Goal: Information Seeking & Learning: Learn about a topic

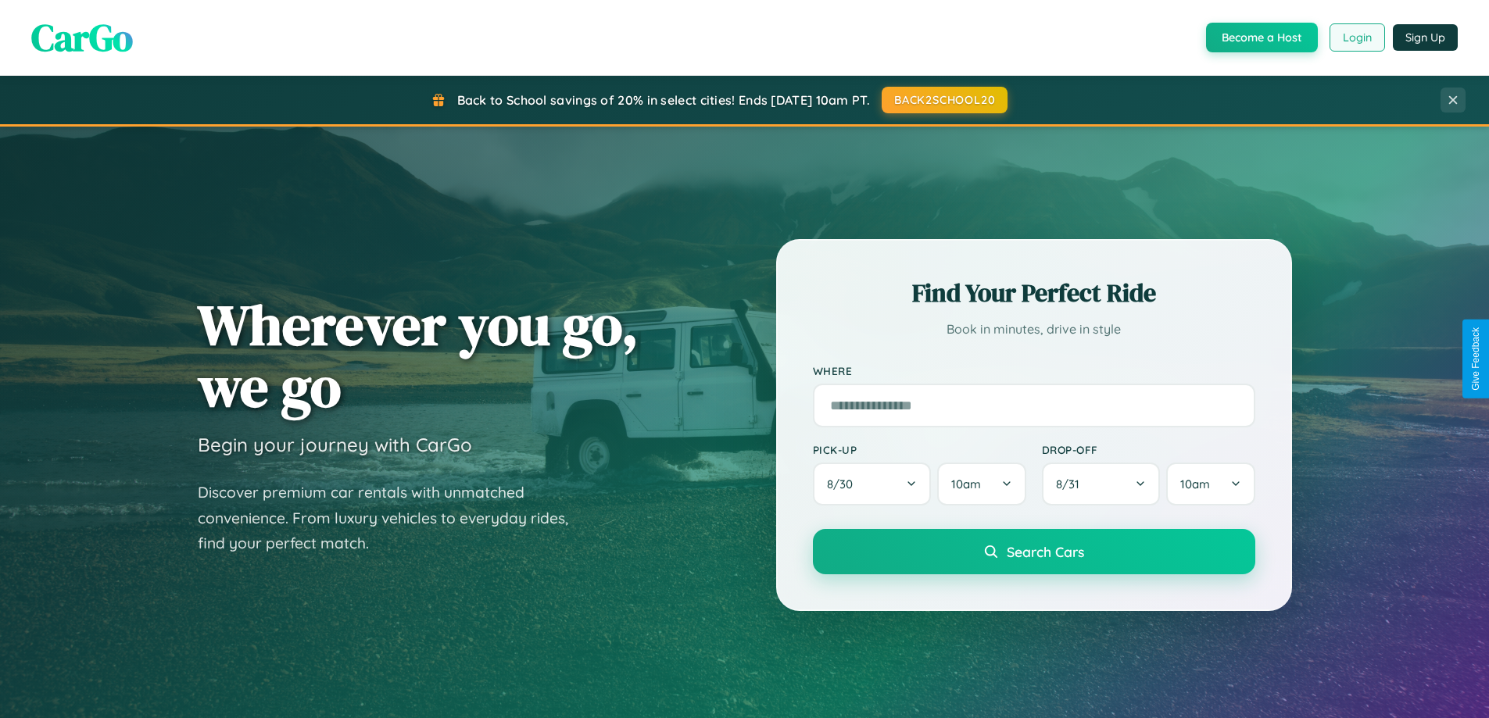
click at [1356, 38] on button "Login" at bounding box center [1358, 37] width 56 height 28
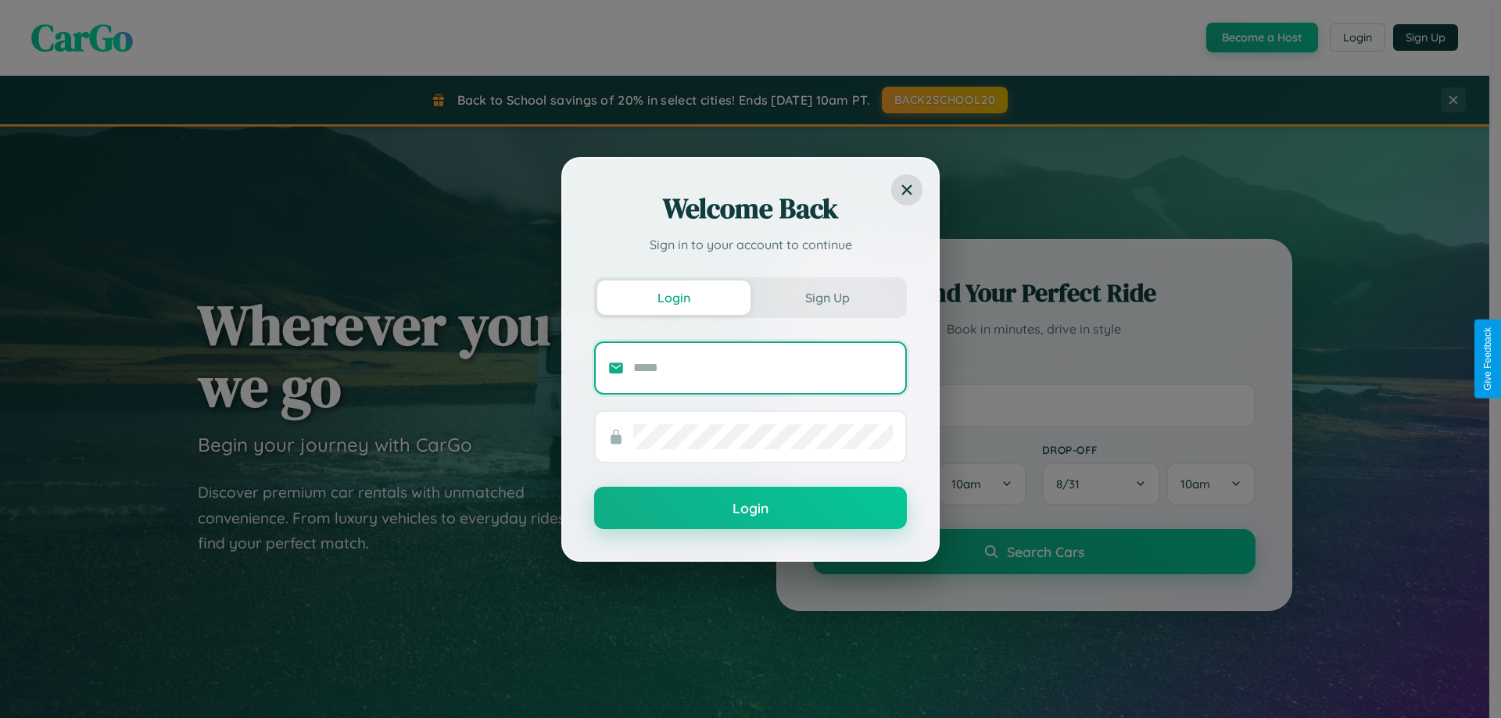
click at [763, 367] on input "text" at bounding box center [763, 368] width 260 height 25
type input "**********"
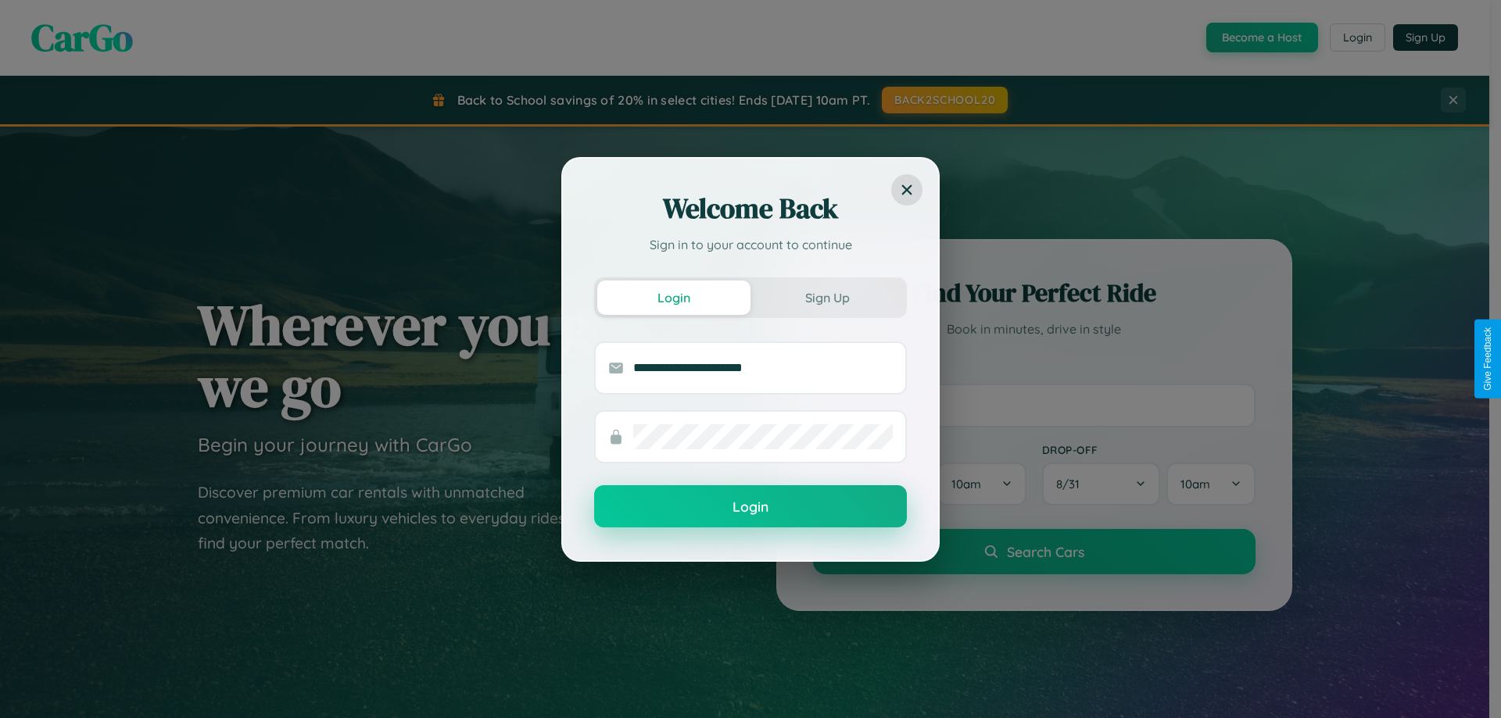
click at [750, 507] on button "Login" at bounding box center [750, 506] width 313 height 42
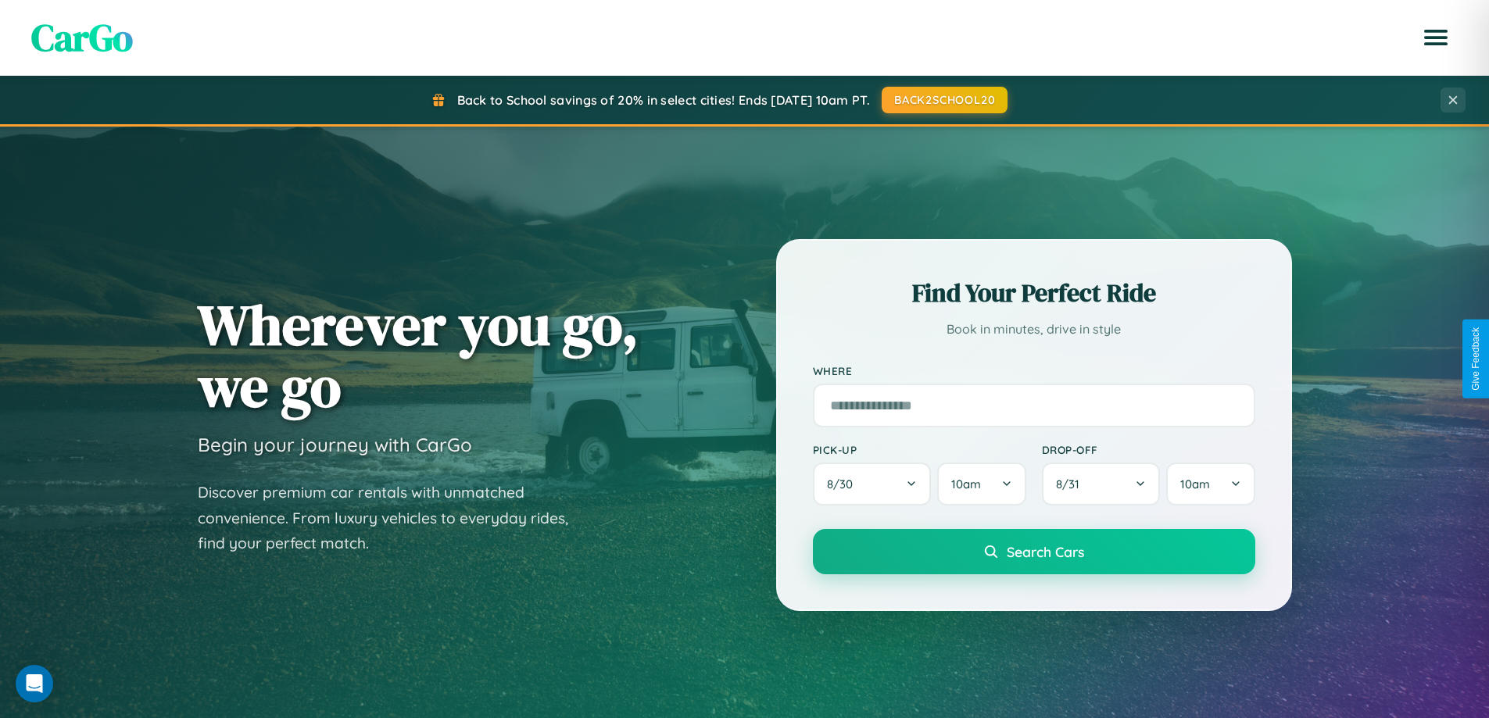
scroll to position [3008, 0]
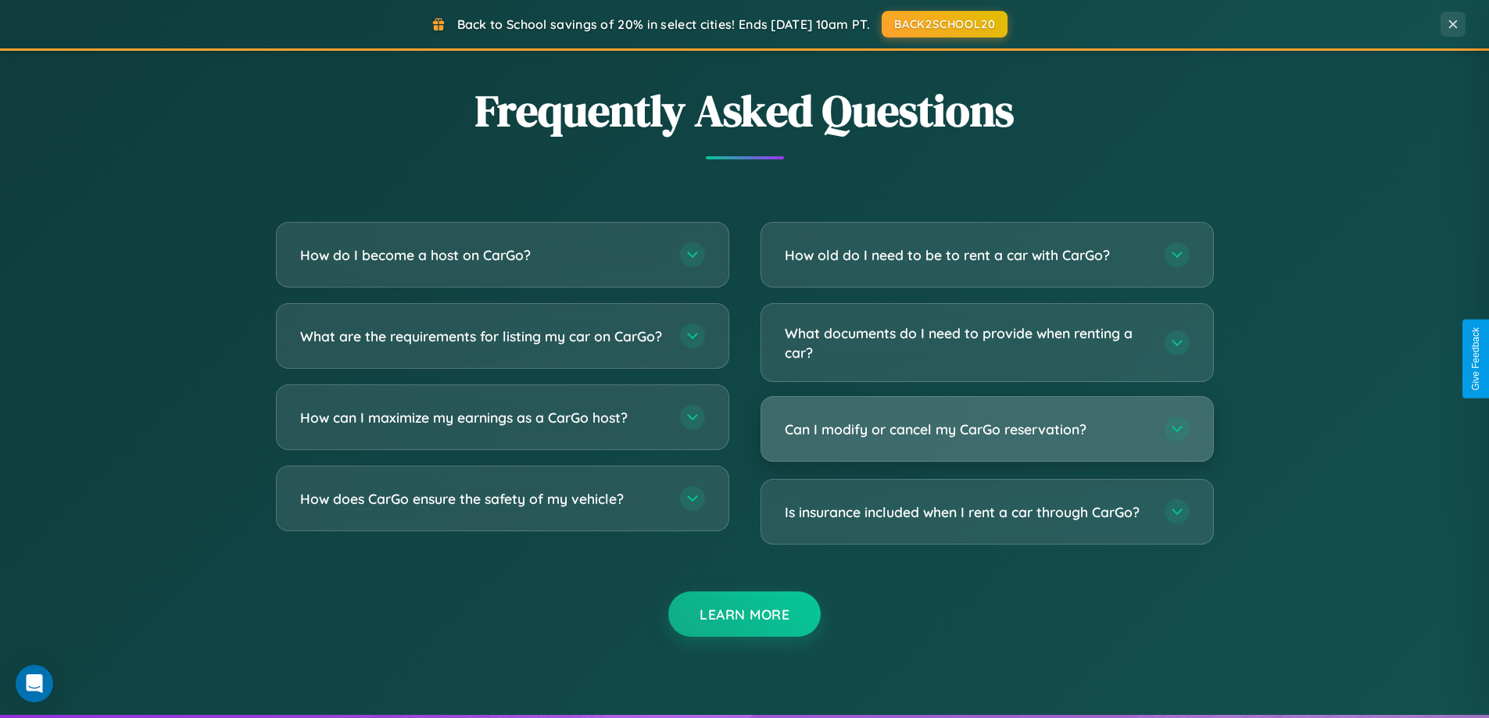
click at [987, 431] on h3 "Can I modify or cancel my CarGo reservation?" at bounding box center [967, 430] width 364 height 20
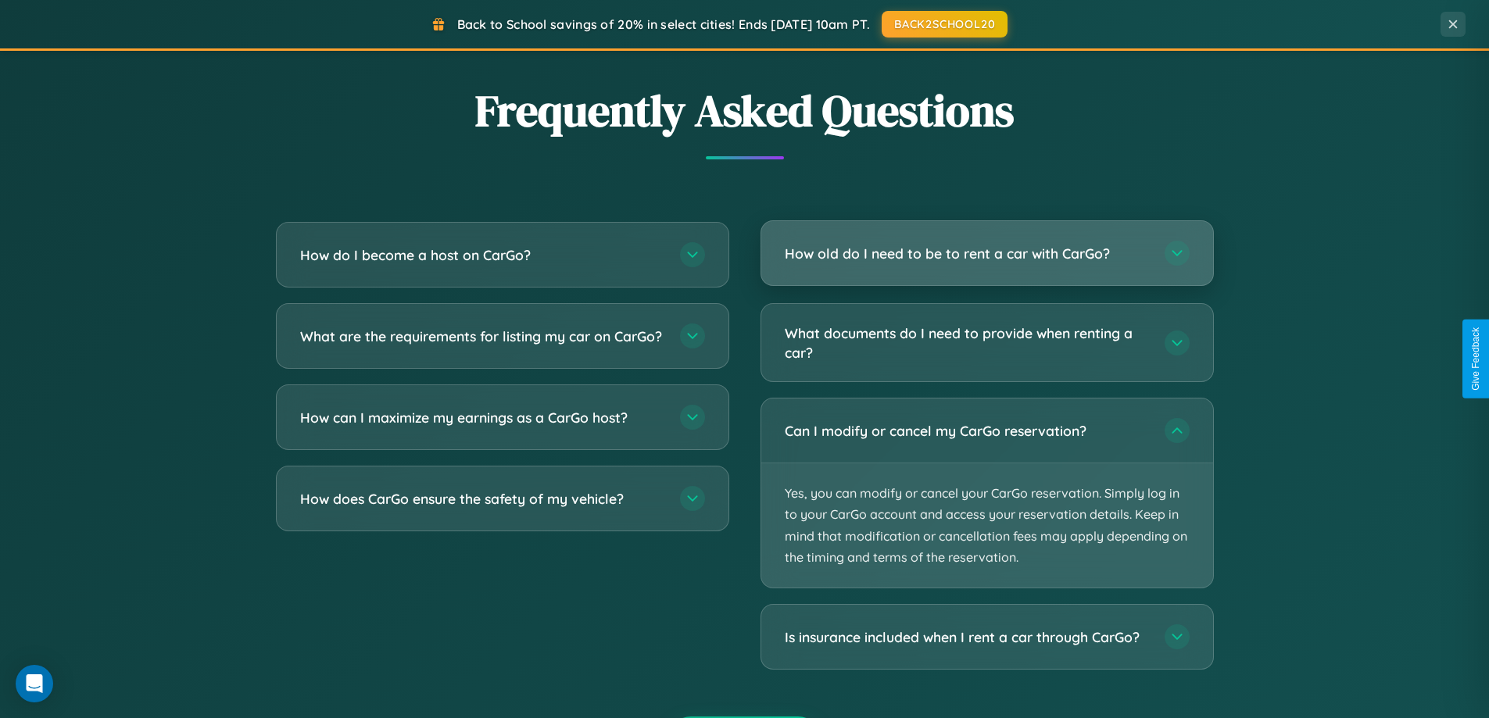
click at [987, 255] on h3 "How old do I need to be to rent a car with CarGo?" at bounding box center [967, 254] width 364 height 20
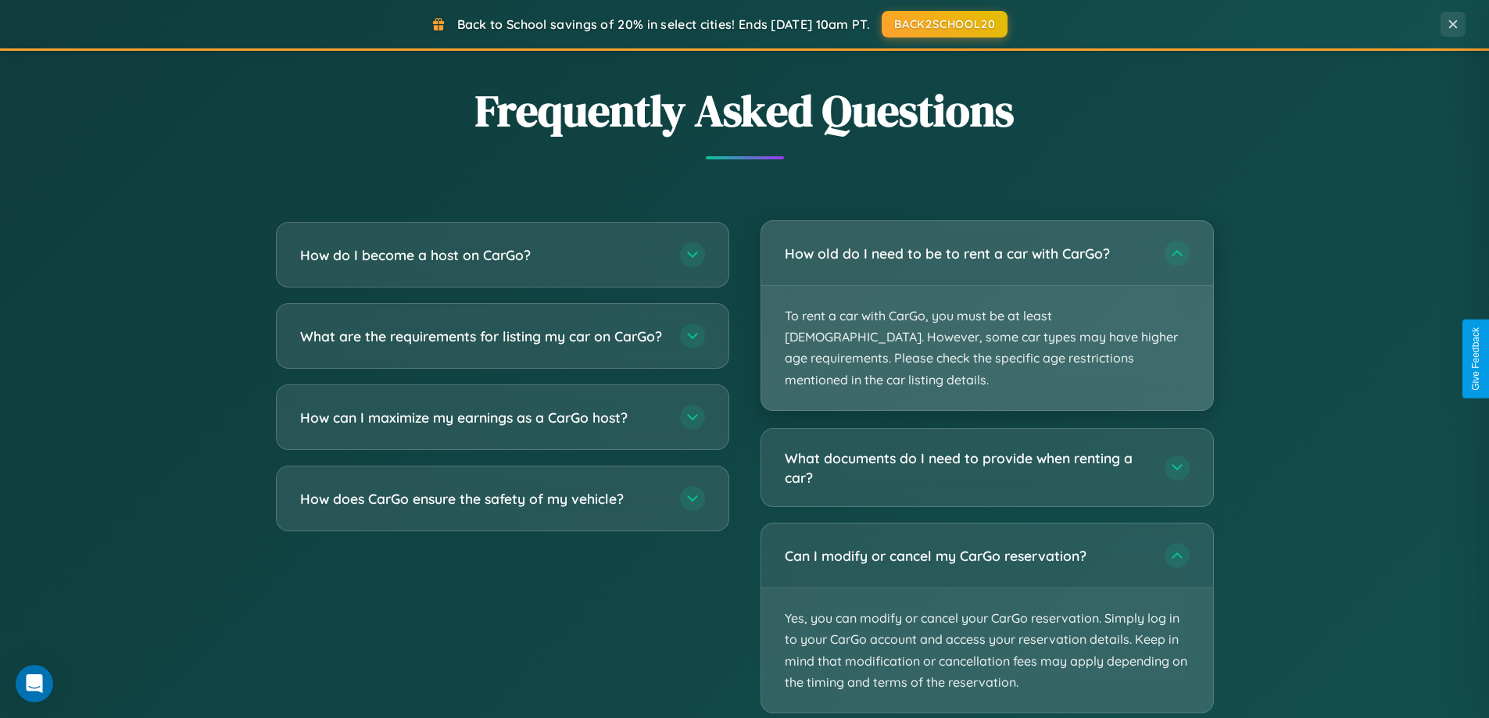
click at [987, 305] on p "To rent a car with CarGo, you must be at least [DEMOGRAPHIC_DATA]. However, som…" at bounding box center [987, 348] width 452 height 124
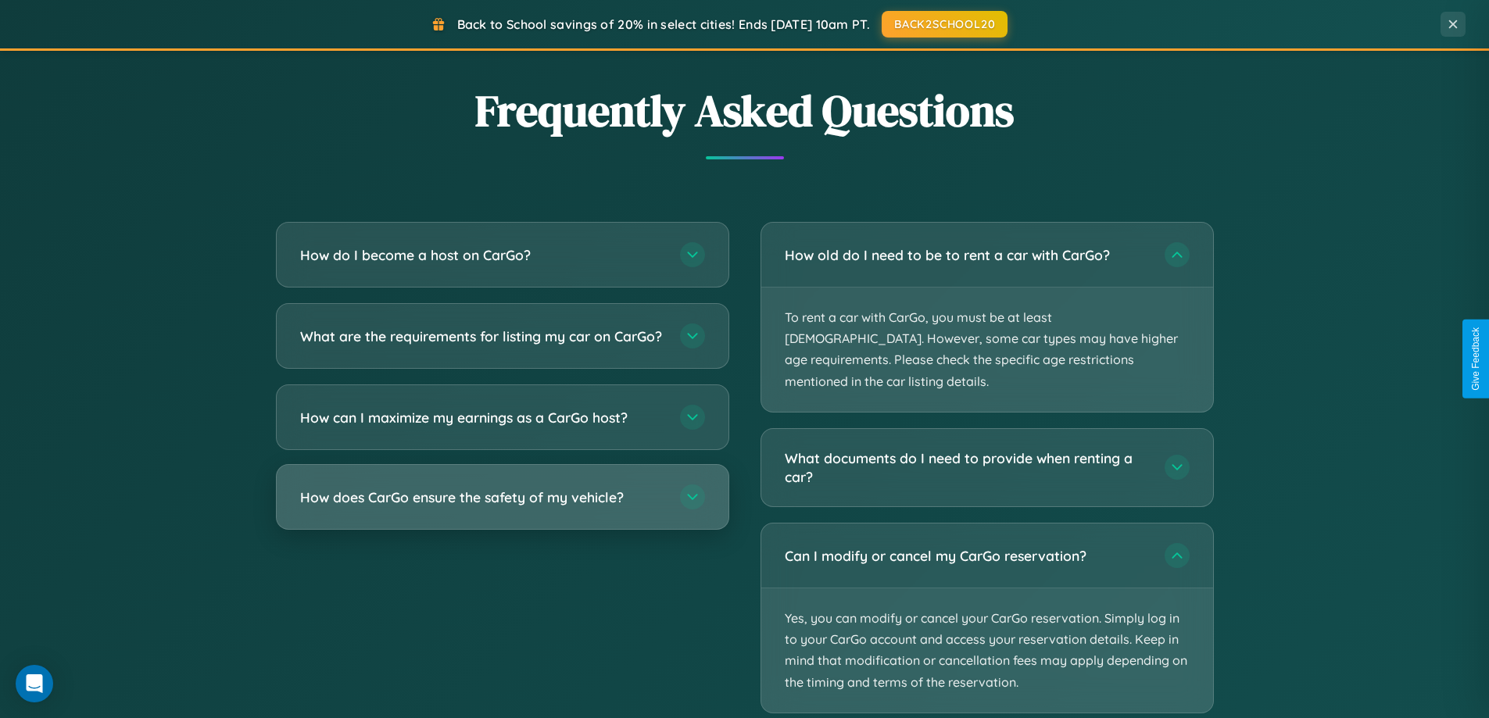
click at [502, 507] on h3 "How does CarGo ensure the safety of my vehicle?" at bounding box center [482, 498] width 364 height 20
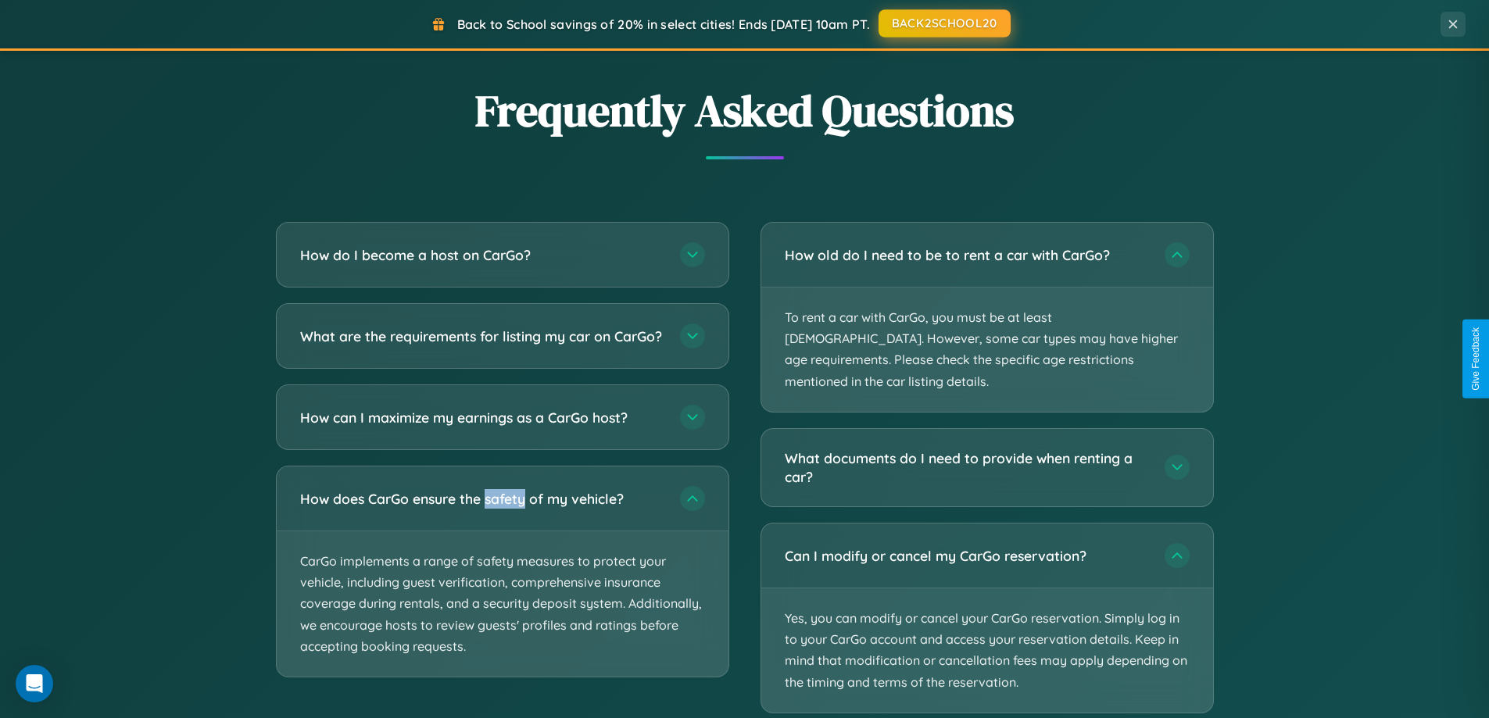
click at [944, 24] on button "BACK2SCHOOL20" at bounding box center [945, 23] width 132 height 28
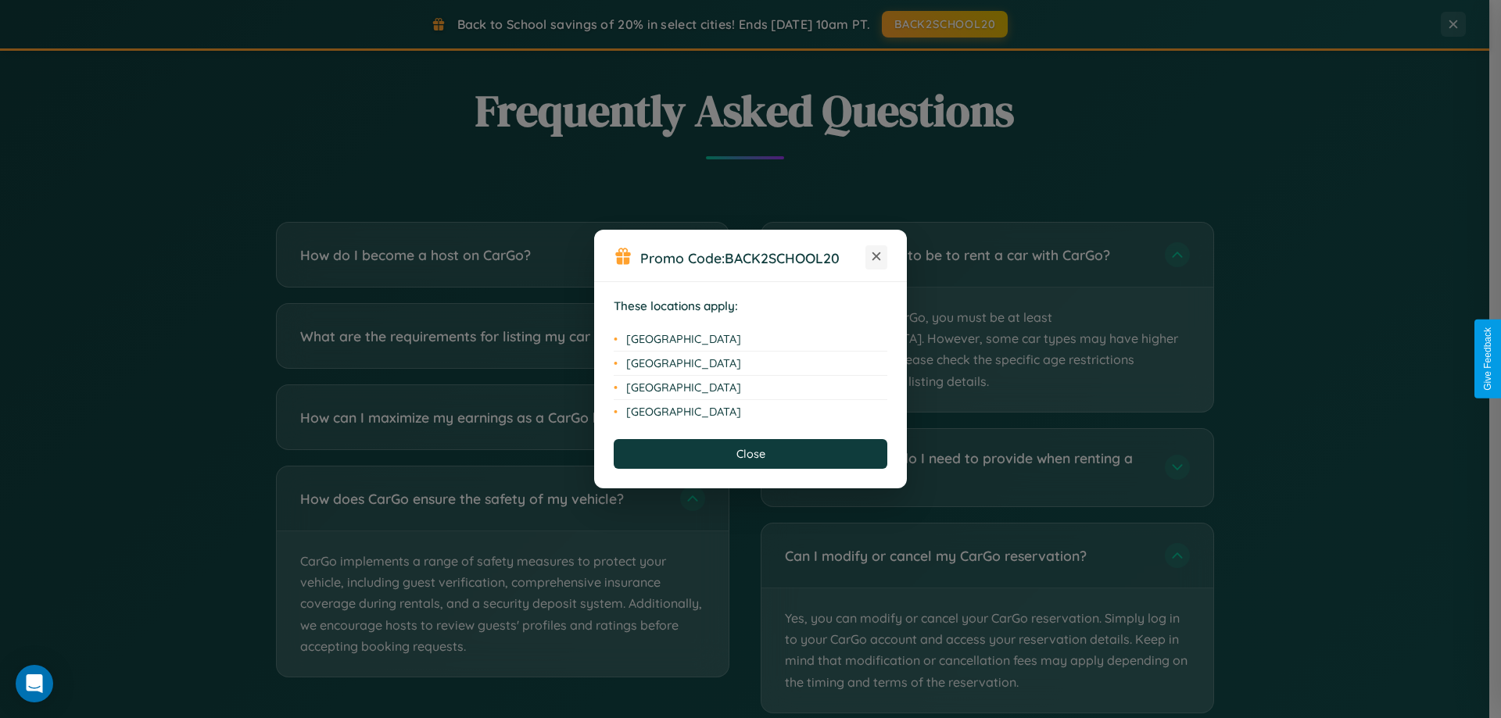
click at [876, 257] on icon at bounding box center [876, 256] width 9 height 9
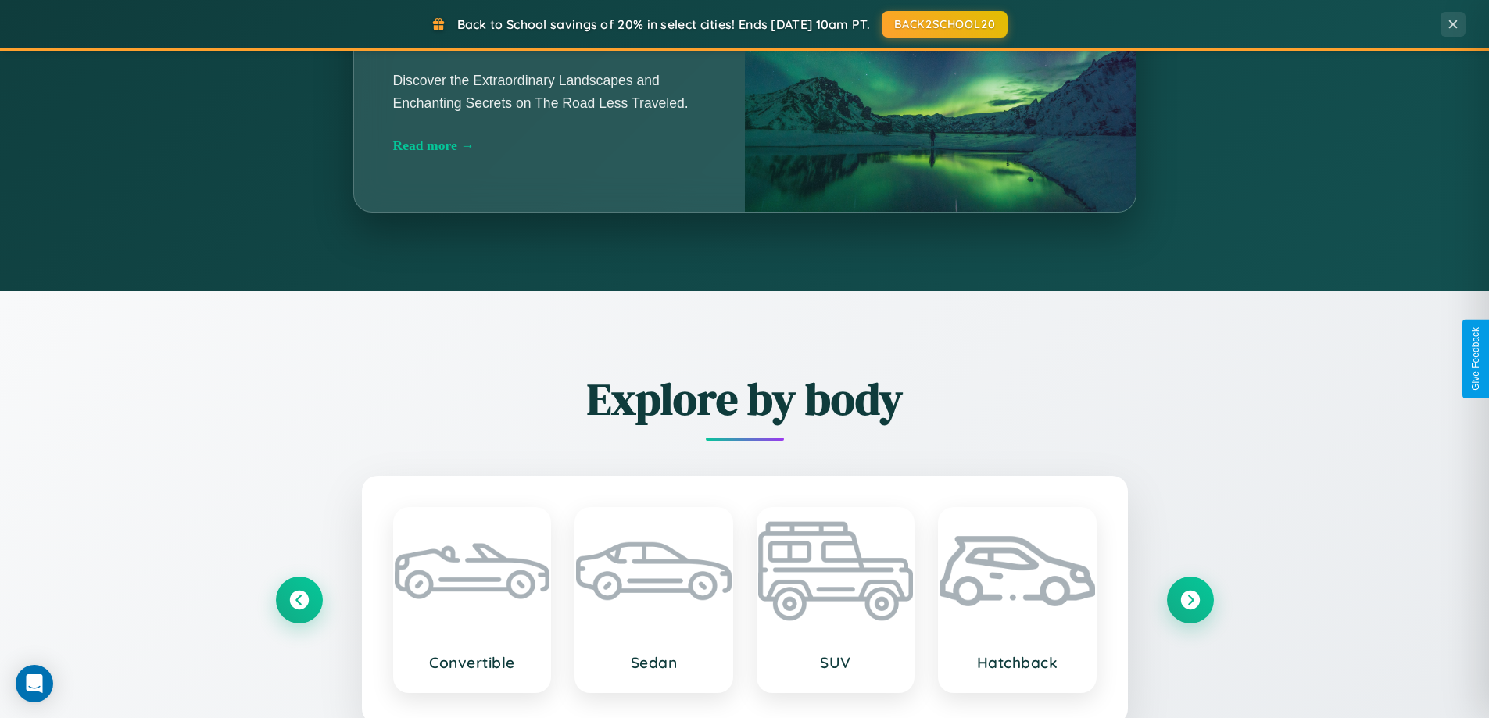
scroll to position [1076, 0]
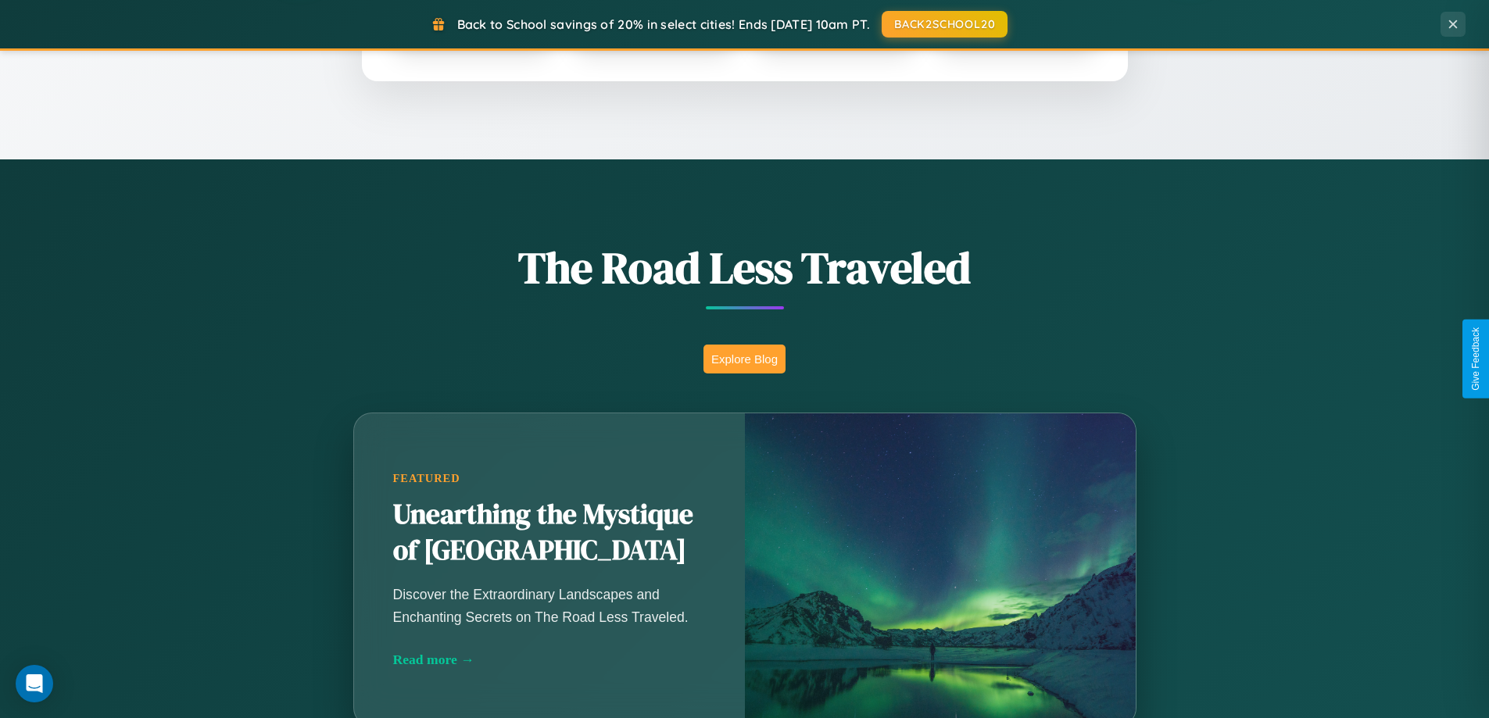
click at [744, 359] on button "Explore Blog" at bounding box center [745, 359] width 82 height 29
